Goal: Task Accomplishment & Management: Use online tool/utility

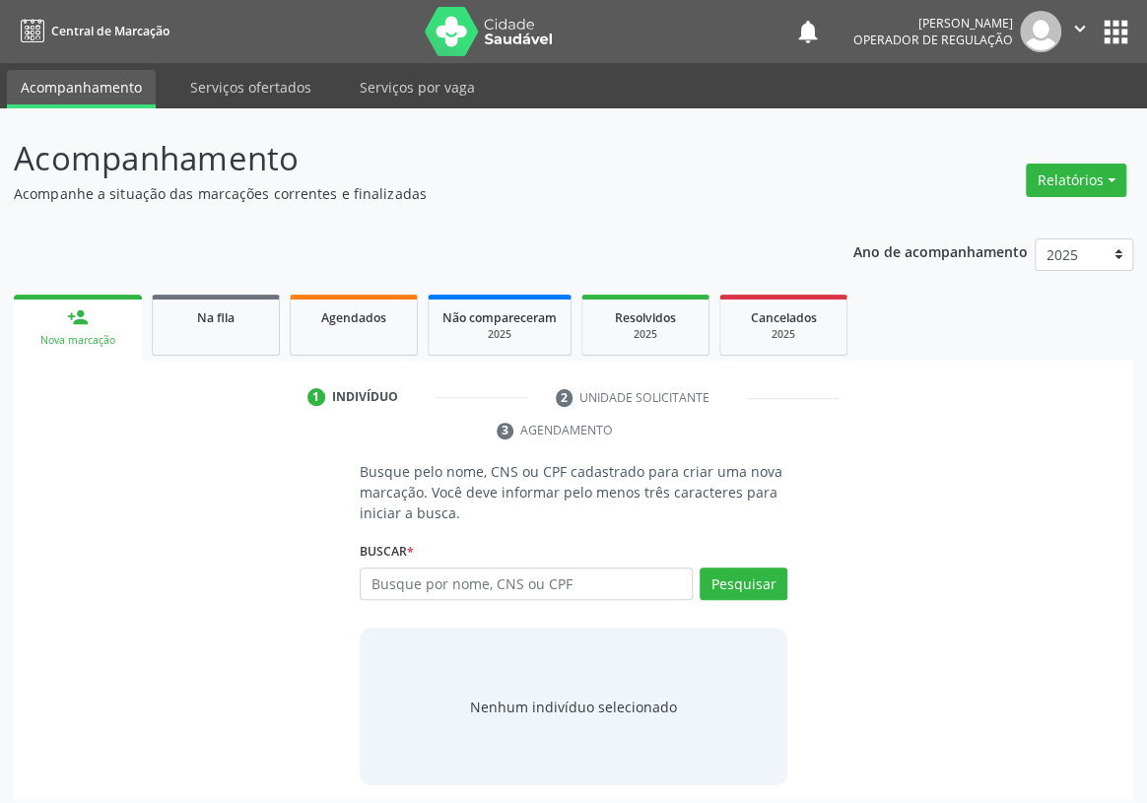
drag, startPoint x: 374, startPoint y: 546, endPoint x: 396, endPoint y: 529, distance: 28.2
click at [383, 568] on input "text" at bounding box center [526, 585] width 333 height 34
type input "700007296155609"
click at [771, 568] on button "Pesquisar" at bounding box center [744, 585] width 88 height 34
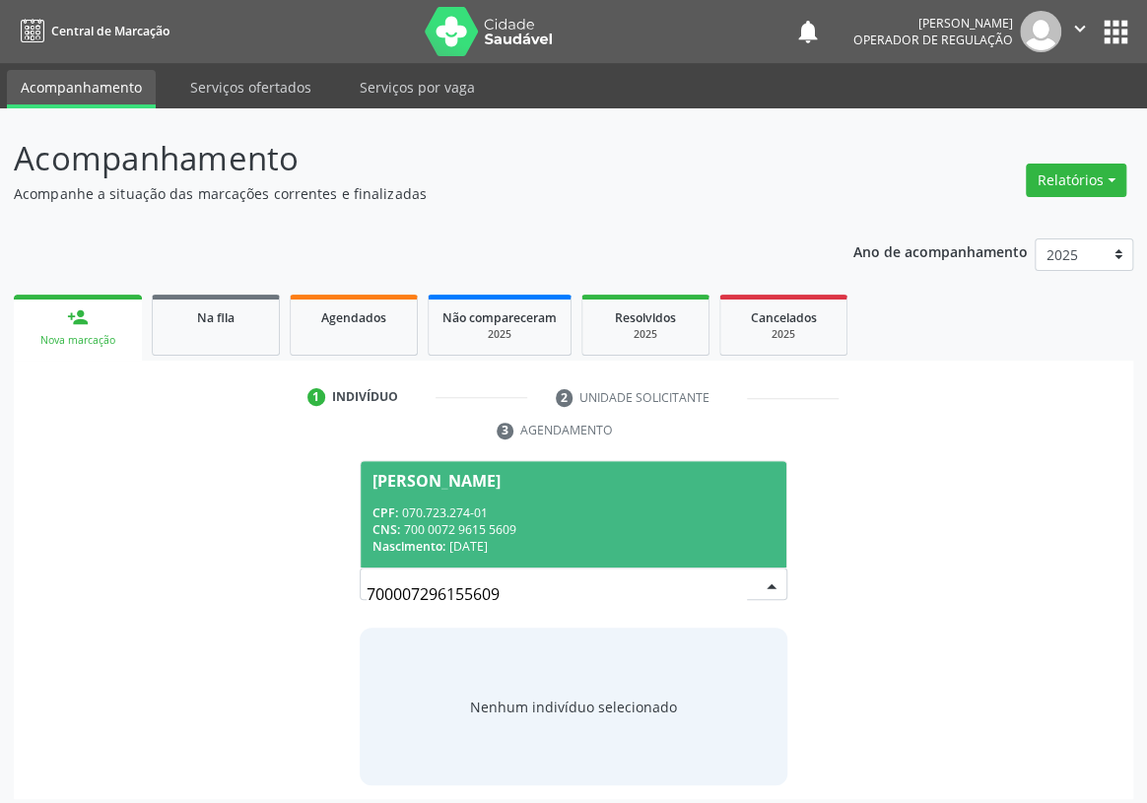
click at [483, 469] on span "[PERSON_NAME] CPF: 070.723.274-01 CNS: 700 0072 9615 5609 Nascimento: [DATE]" at bounding box center [574, 513] width 426 height 105
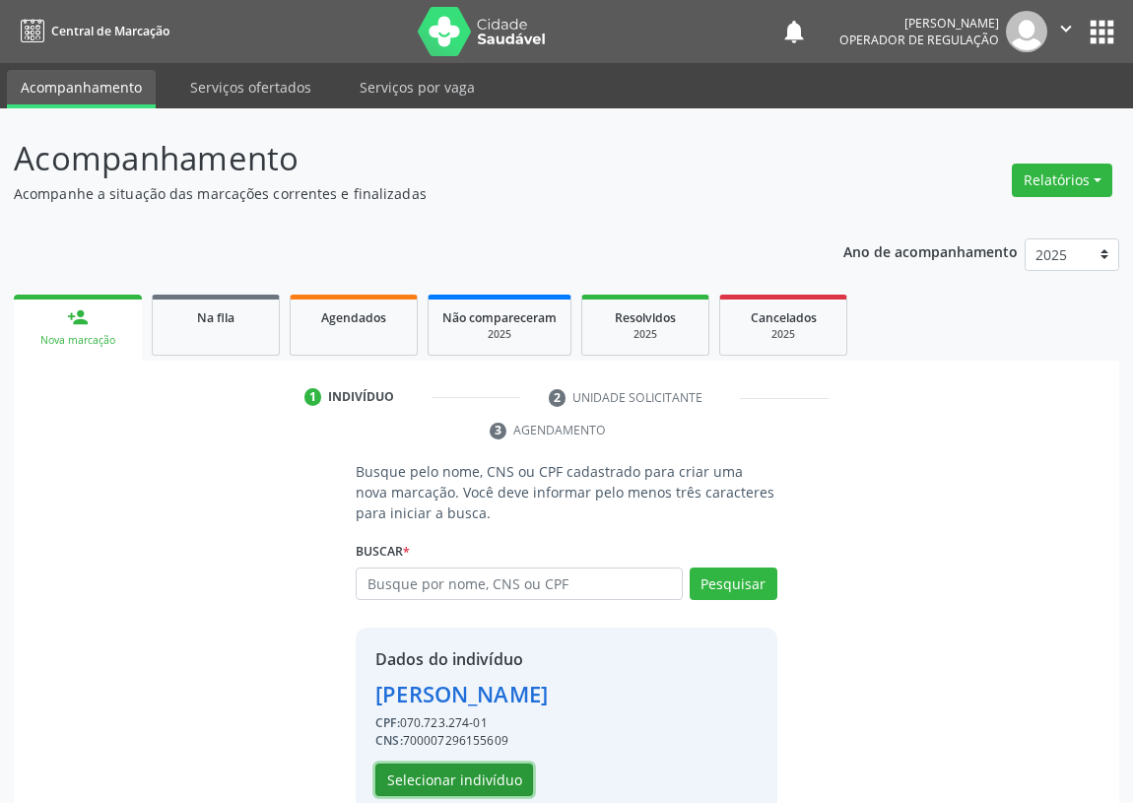
click at [443, 780] on button "Selecionar indivíduo" at bounding box center [455, 781] width 158 height 34
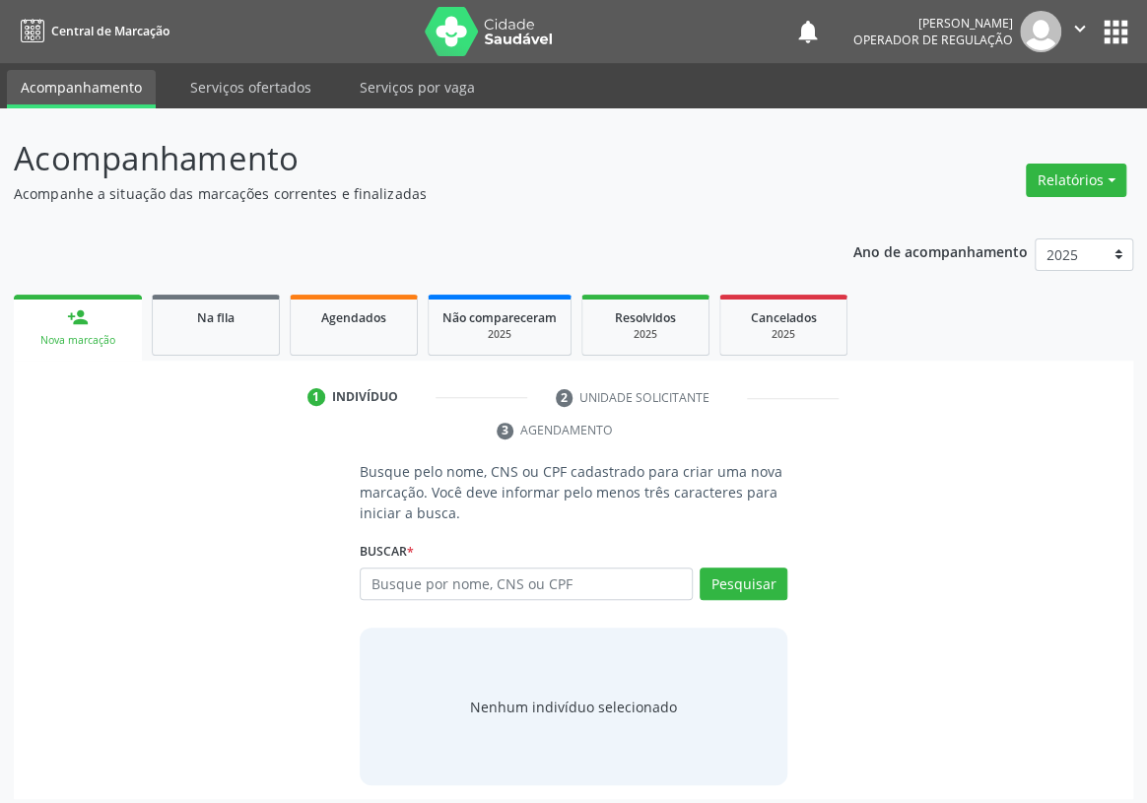
click at [375, 568] on input "text" at bounding box center [526, 585] width 333 height 34
type input "700907958727697"
drag, startPoint x: 734, startPoint y: 544, endPoint x: 724, endPoint y: 538, distance: 11.5
click at [726, 568] on button "Pesquisar" at bounding box center [744, 585] width 88 height 34
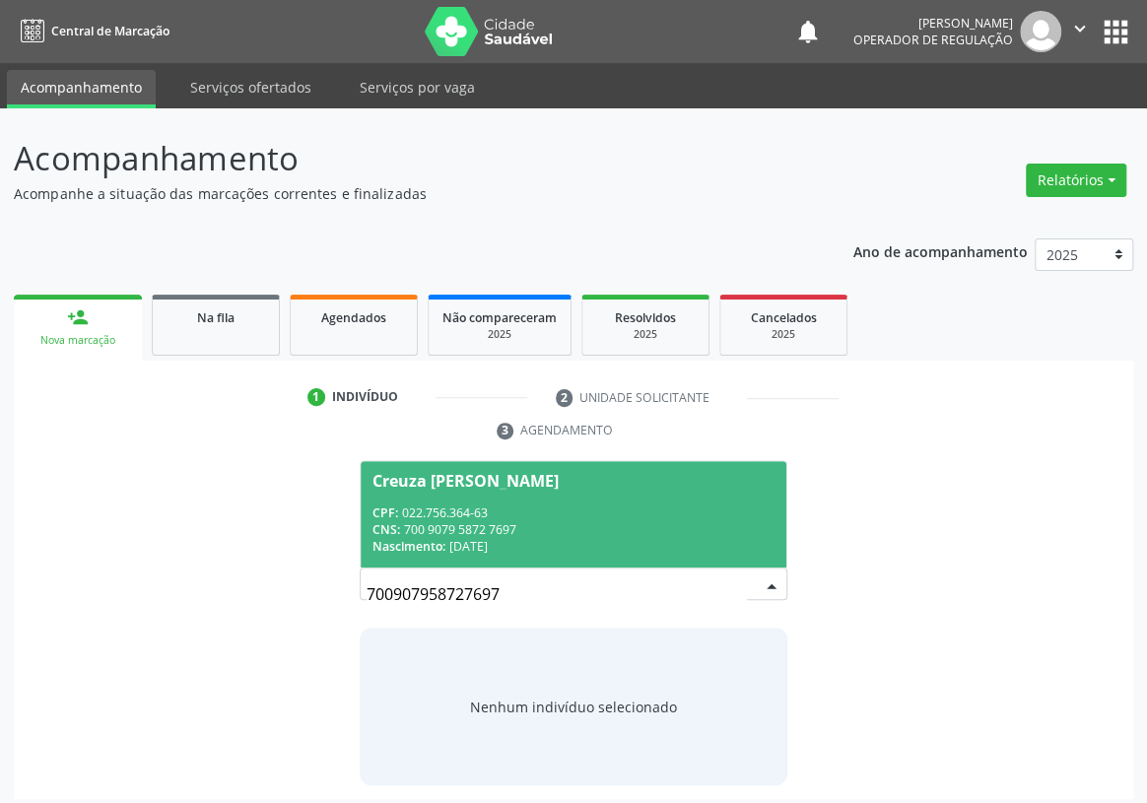
click at [526, 505] on div "CPF: 022.756.364-63" at bounding box center [574, 513] width 402 height 17
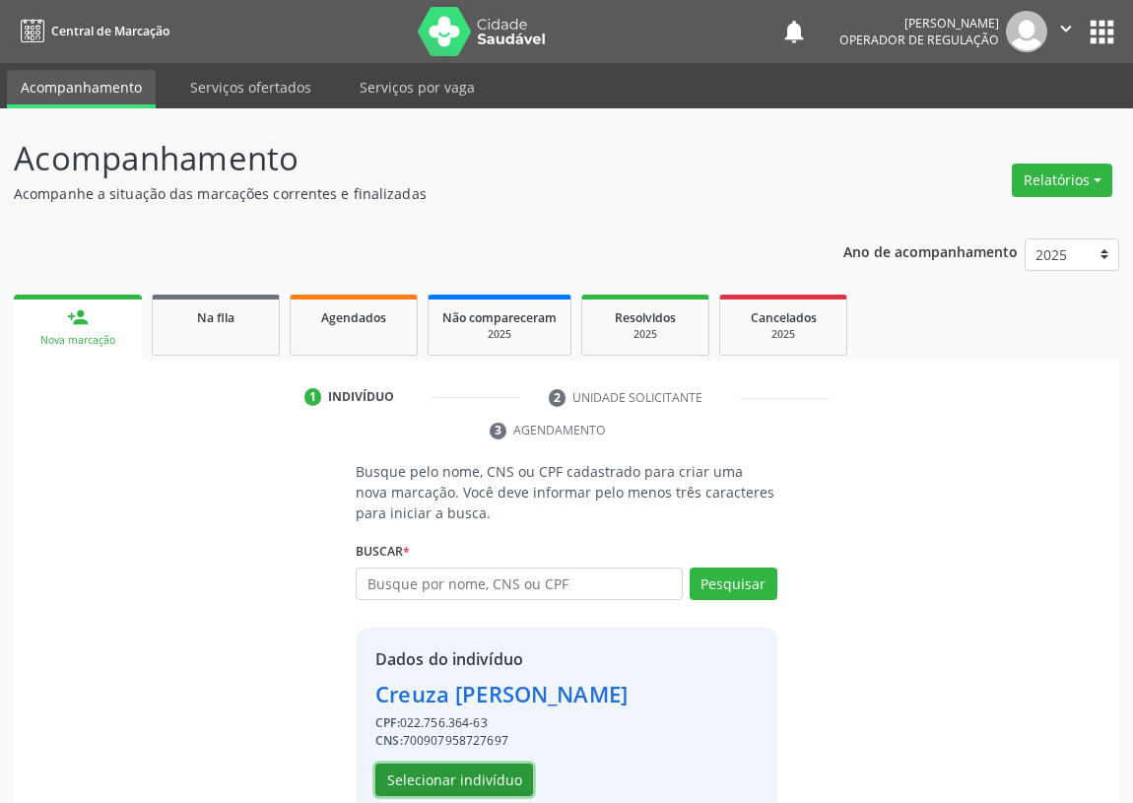
click at [422, 776] on button "Selecionar indivíduo" at bounding box center [455, 781] width 158 height 34
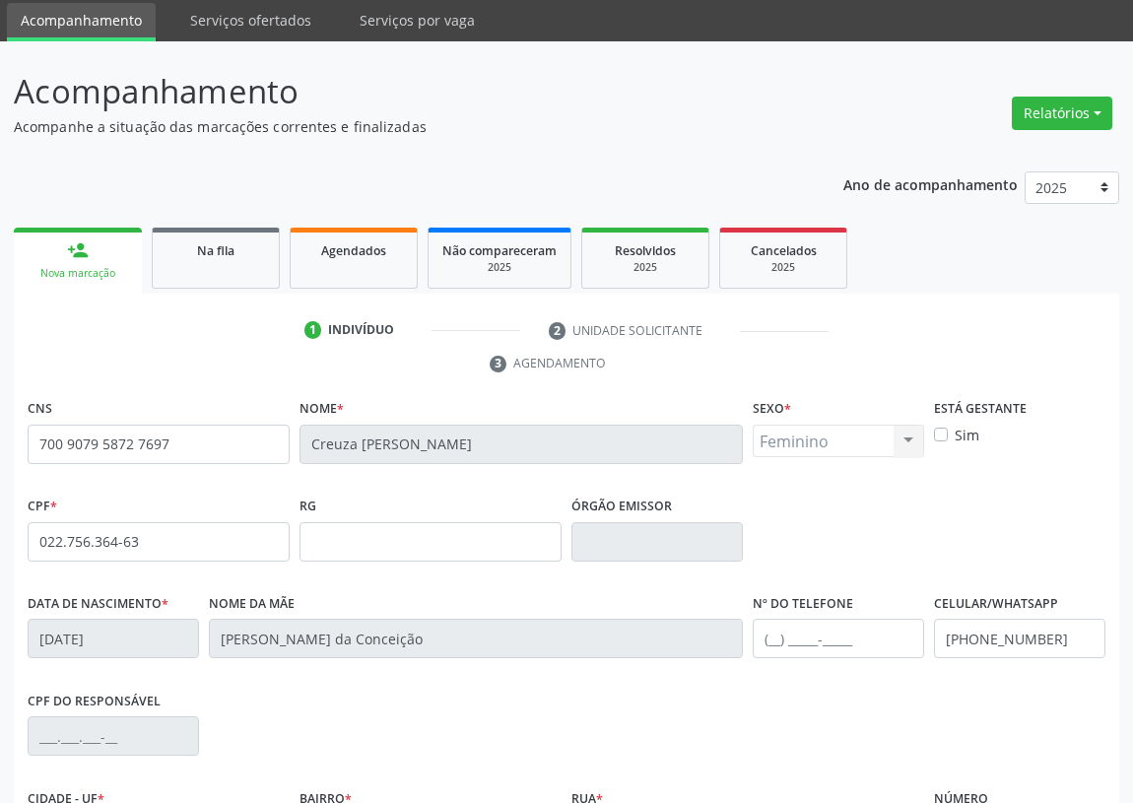
scroll to position [296, 0]
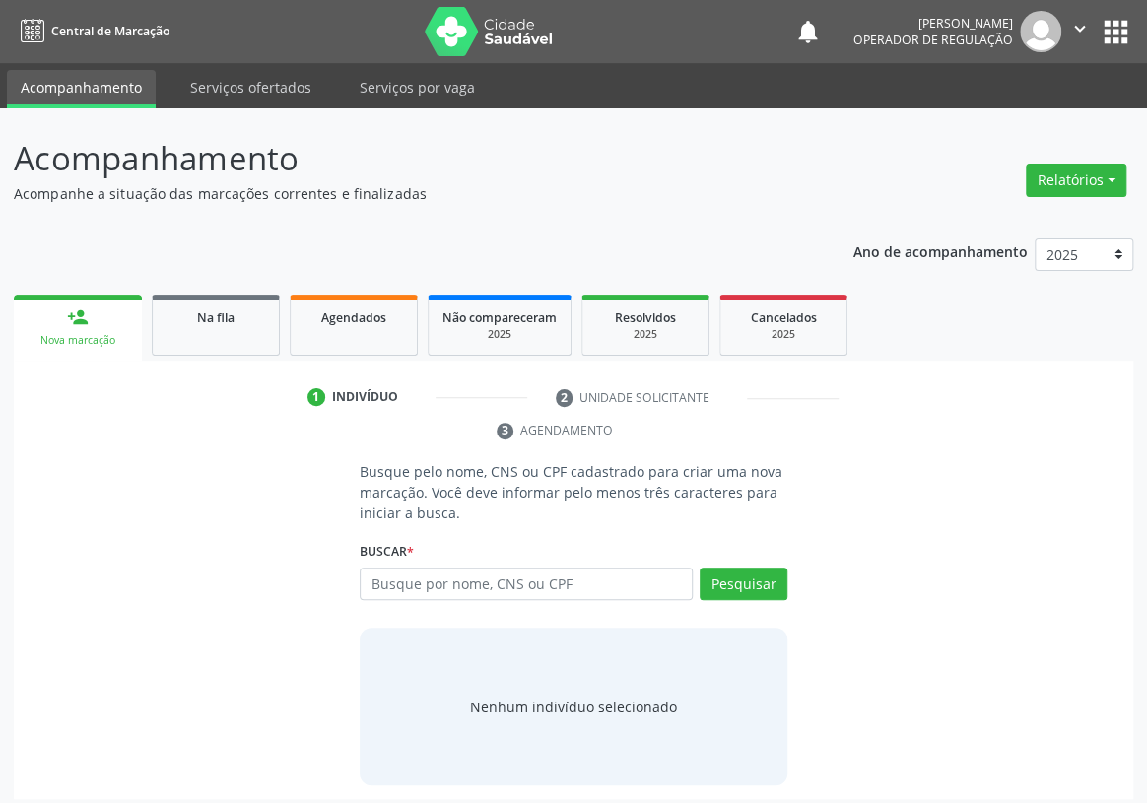
click at [403, 568] on input "text" at bounding box center [526, 585] width 333 height 34
type input "705602463295619"
click at [758, 568] on button "Pesquisar" at bounding box center [744, 585] width 88 height 34
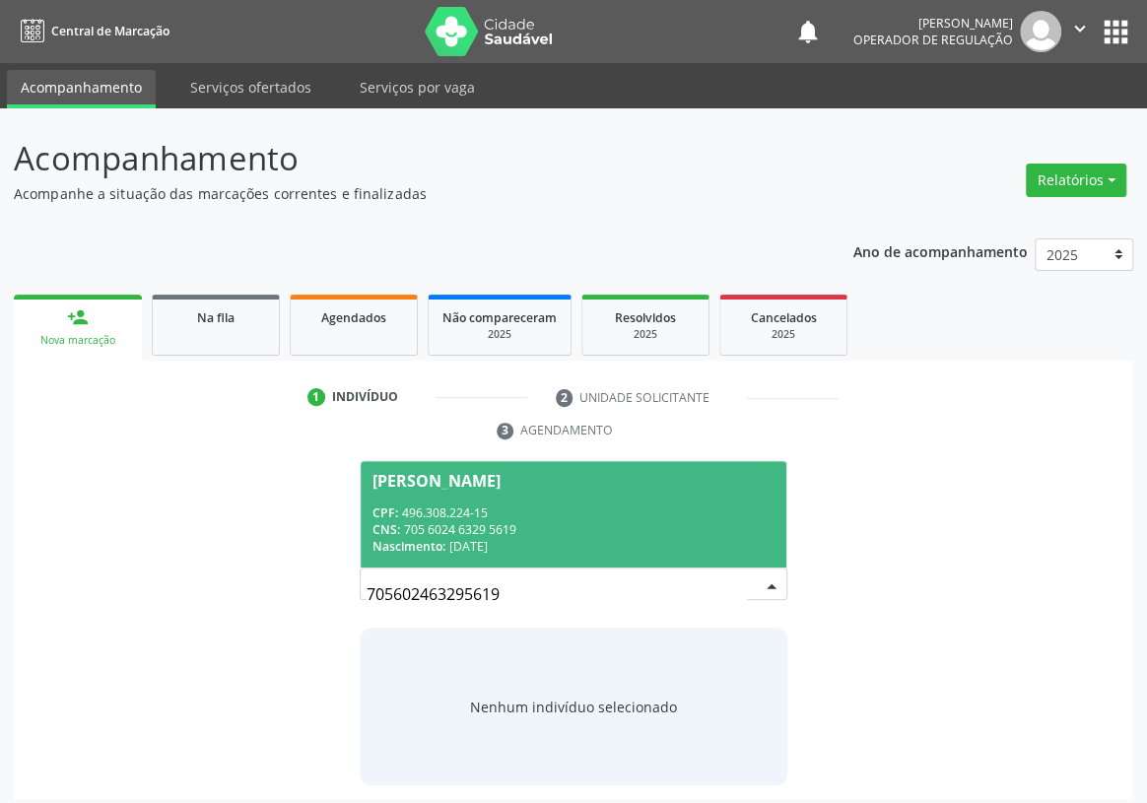
click at [530, 505] on div "CPF: 496.308.224-15" at bounding box center [574, 513] width 402 height 17
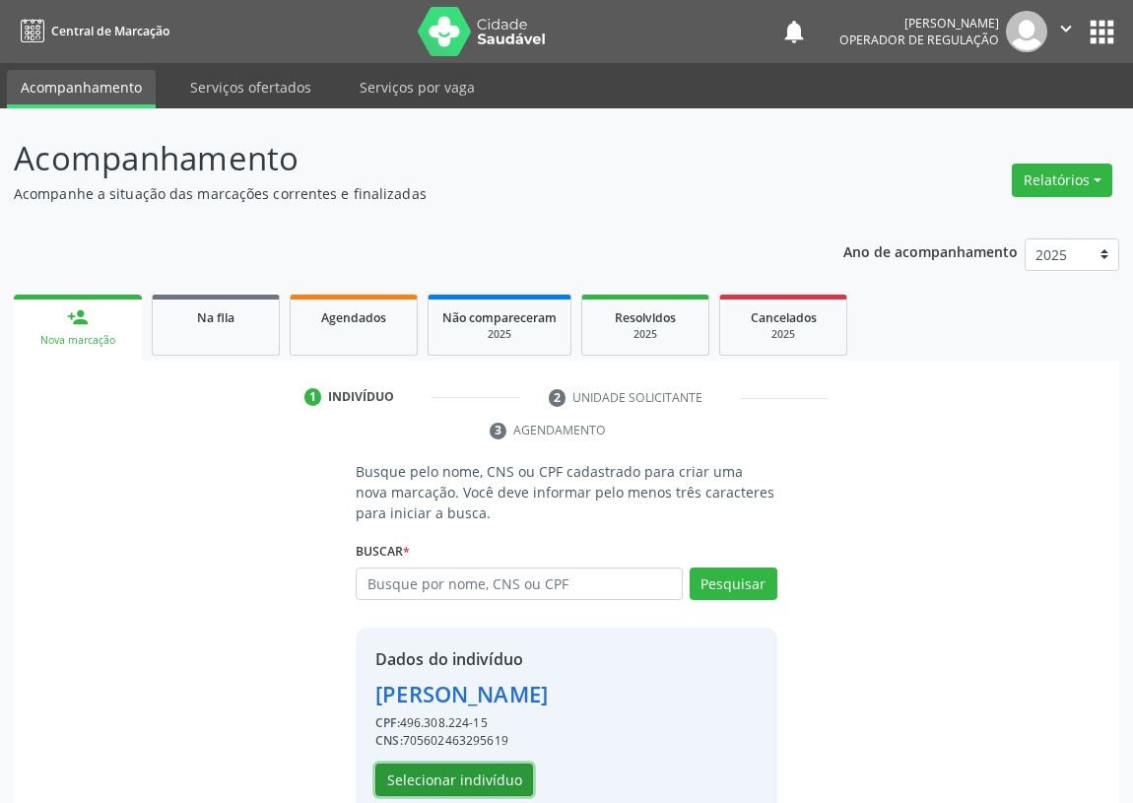
click at [435, 774] on button "Selecionar indivíduo" at bounding box center [455, 781] width 158 height 34
